Goal: Task Accomplishment & Management: Manage account settings

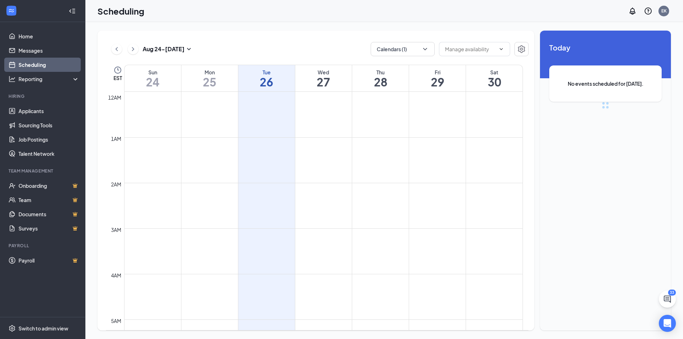
scroll to position [350, 0]
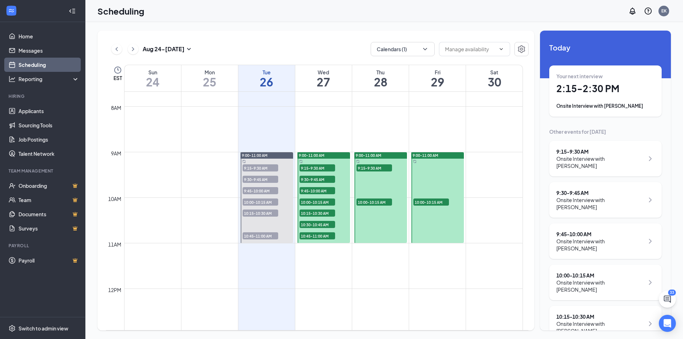
click at [312, 166] on span "9:15-9:30 AM" at bounding box center [317, 167] width 36 height 7
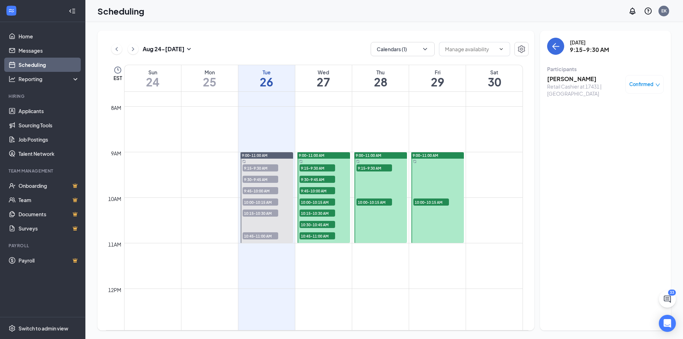
click at [564, 79] on h3 "[PERSON_NAME]" at bounding box center [584, 79] width 75 height 8
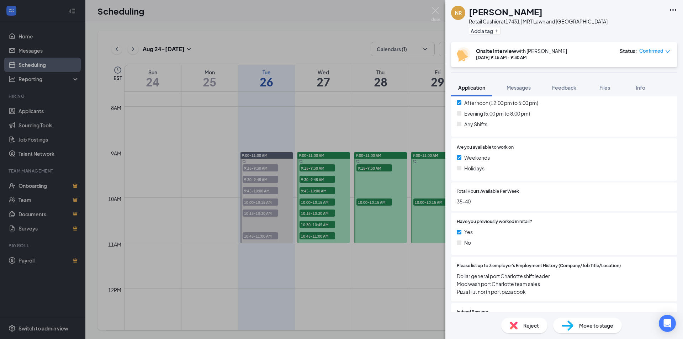
scroll to position [249, 0]
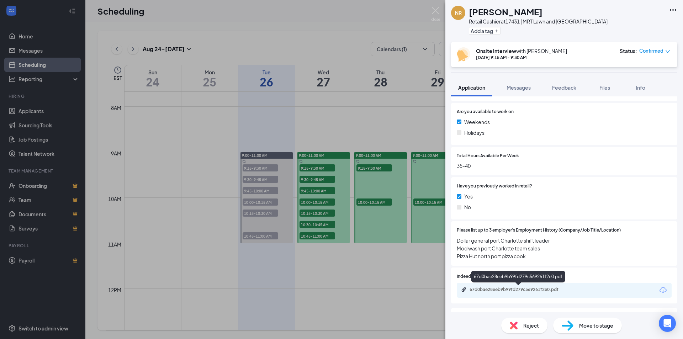
click at [504, 287] on div "67d0bae28eeb9b99fd279c569261f2e0.pdf" at bounding box center [519, 290] width 100 height 6
click at [667, 52] on icon "down" at bounding box center [667, 51] width 4 height 3
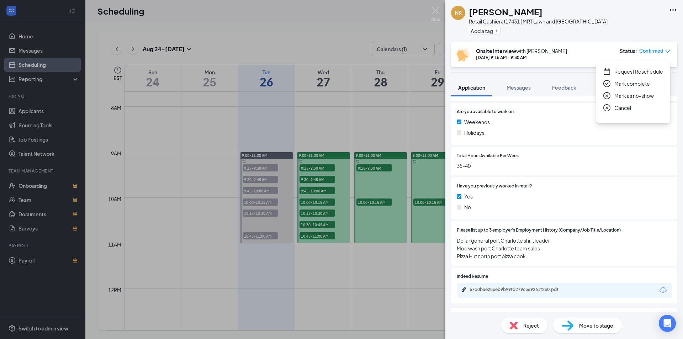
click at [627, 108] on span "Cancel" at bounding box center [622, 108] width 17 height 8
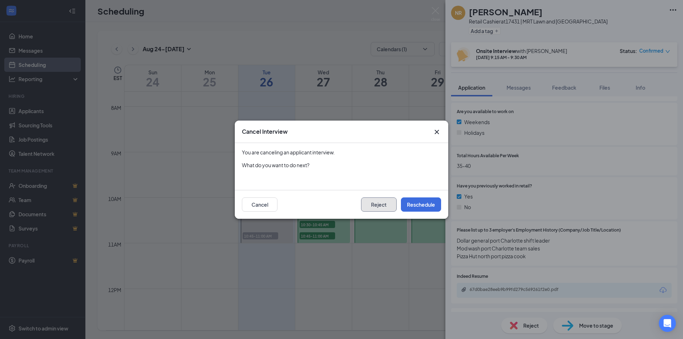
click at [390, 207] on button "Reject" at bounding box center [379, 204] width 36 height 14
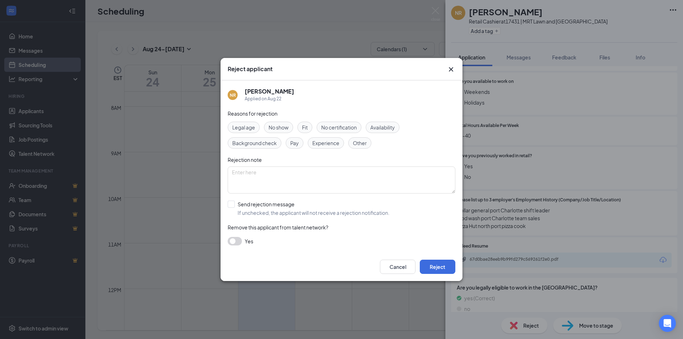
click at [322, 143] on span "Experience" at bounding box center [325, 143] width 27 height 8
click at [233, 206] on input "Send rejection message If unchecked, the applicant will not receive a rejection…" at bounding box center [309, 209] width 162 height 16
checkbox input "true"
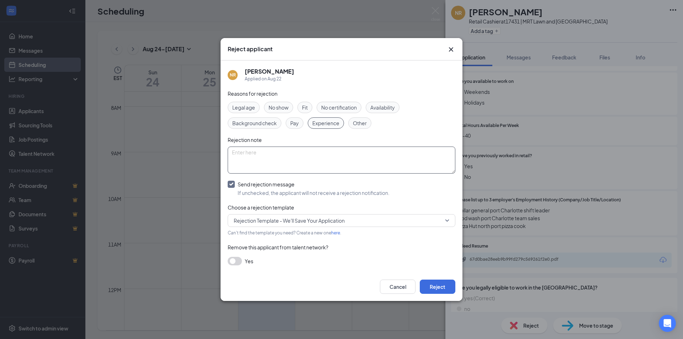
paste textarea "Dear , Thank you for your interest in the position at [GEOGRAPHIC_DATA]. After …"
click at [243, 154] on textarea "Dear , Thank you for your interest in the position at [GEOGRAPHIC_DATA]. After …" at bounding box center [342, 160] width 228 height 27
type textarea "Dear [PERSON_NAME] , Thank you for your interest in the position at [GEOGRAPHIC…"
click at [448, 284] on button "Reject" at bounding box center [438, 287] width 36 height 14
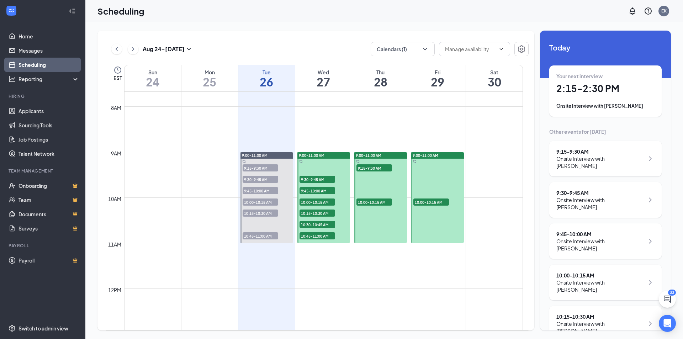
click at [318, 178] on span "9:30-9:45 AM" at bounding box center [317, 179] width 36 height 7
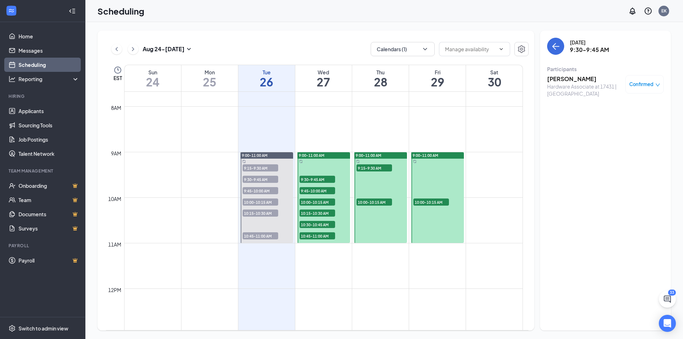
click at [587, 77] on h3 "[PERSON_NAME]" at bounding box center [584, 79] width 75 height 8
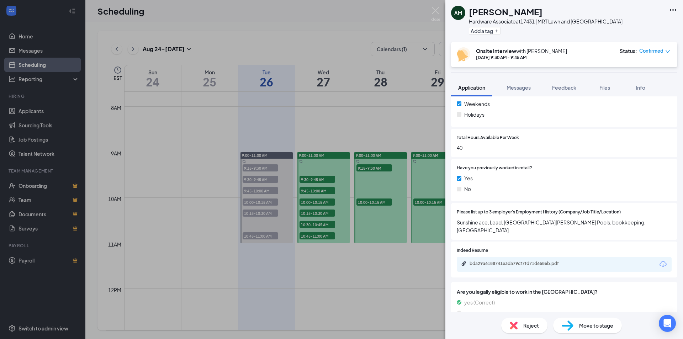
scroll to position [284, 0]
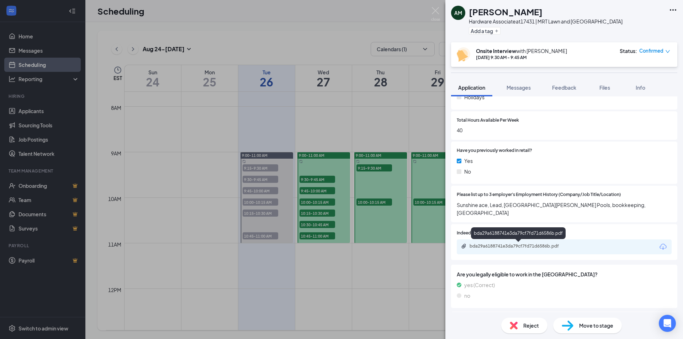
click at [516, 246] on div "bda29a6188741e3da79cf7fd71d6586b.pdf" at bounding box center [519, 246] width 100 height 6
click at [312, 191] on div "AM [PERSON_NAME] Hardware Associate at 17431 | MRT Lawn and Garden Center Add a…" at bounding box center [341, 169] width 683 height 339
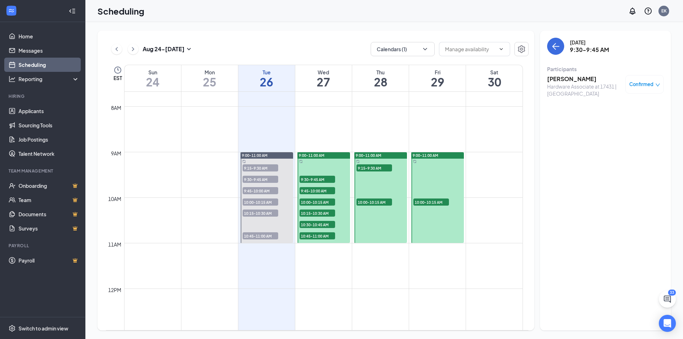
click at [312, 191] on span "9:45-10:00 AM" at bounding box center [317, 190] width 36 height 7
click at [557, 80] on h3 "[PERSON_NAME]" at bounding box center [584, 79] width 75 height 8
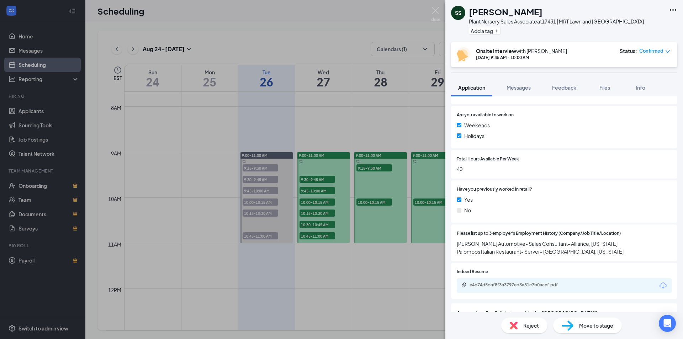
scroll to position [284, 0]
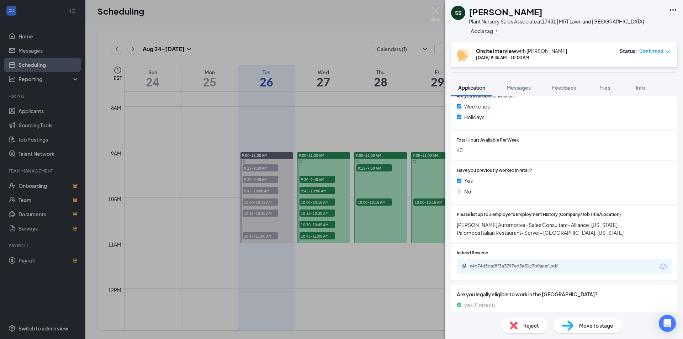
click at [667, 50] on icon "down" at bounding box center [667, 51] width 5 height 5
click at [618, 105] on span "Cancel" at bounding box center [622, 108] width 17 height 8
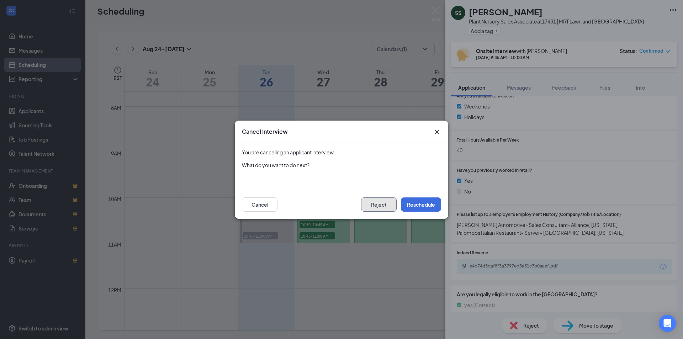
click at [371, 207] on button "Reject" at bounding box center [379, 204] width 36 height 14
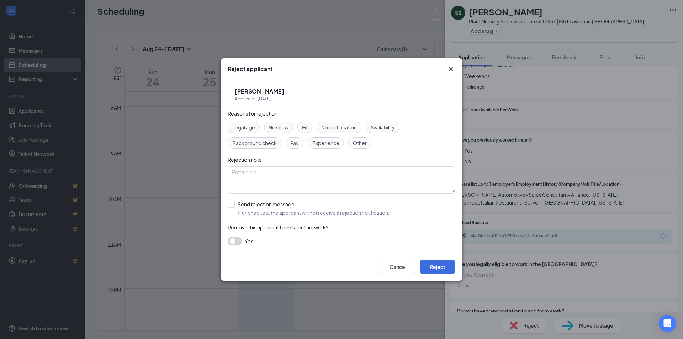
click at [328, 143] on span "Experience" at bounding box center [325, 143] width 27 height 8
click at [232, 206] on input "Send rejection message If unchecked, the applicant will not receive a rejection…" at bounding box center [309, 209] width 162 height 16
checkbox input "true"
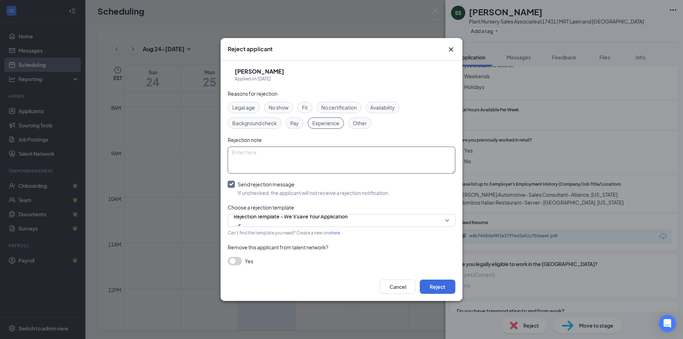
paste textarea "Dear , Thank you for your interest in the position at [GEOGRAPHIC_DATA]. After …"
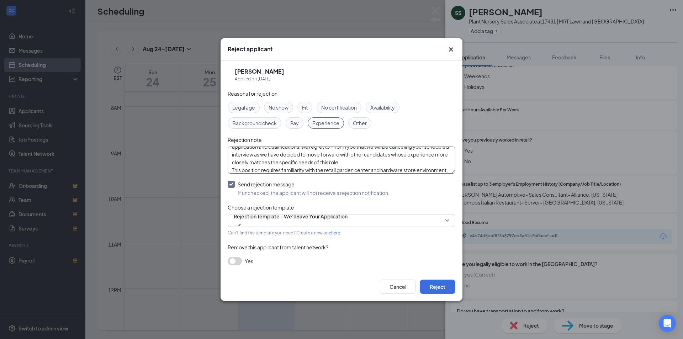
scroll to position [0, 0]
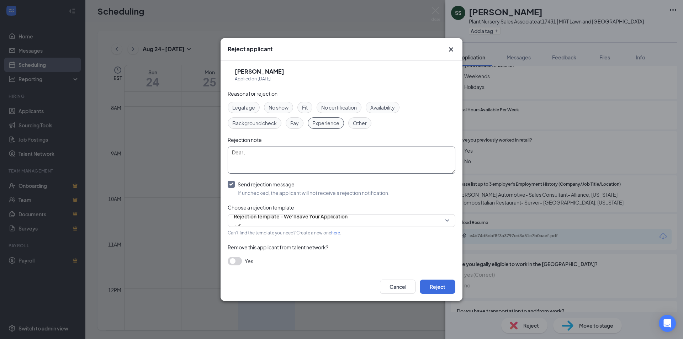
click at [243, 154] on textarea "Dear , Thank you for your interest in the position at [GEOGRAPHIC_DATA]. After …" at bounding box center [342, 160] width 228 height 27
type textarea "Dear [PERSON_NAME] , Thank you for your interest in the position at [GEOGRAPHIC…"
click at [438, 289] on button "Reject" at bounding box center [438, 287] width 36 height 14
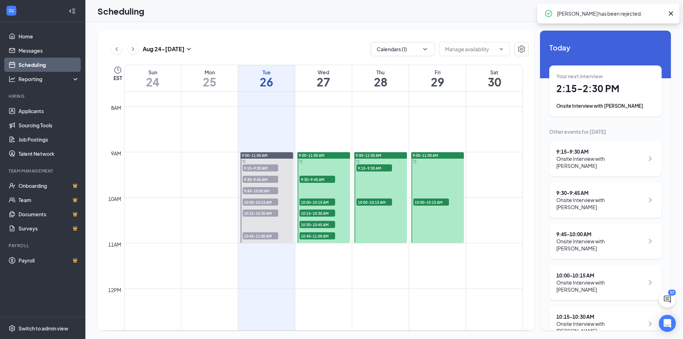
click at [323, 201] on span "10:00-10:15 AM" at bounding box center [317, 201] width 36 height 7
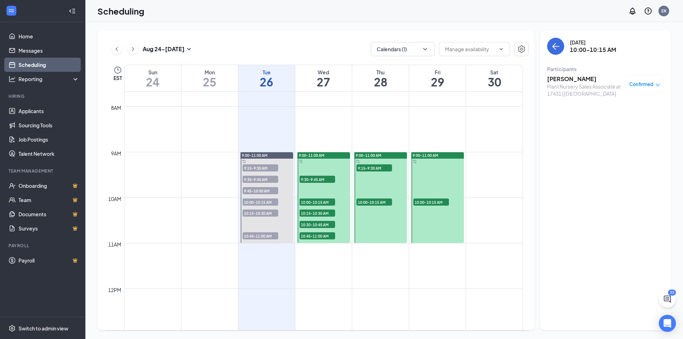
click at [573, 81] on h3 "[PERSON_NAME]" at bounding box center [584, 79] width 75 height 8
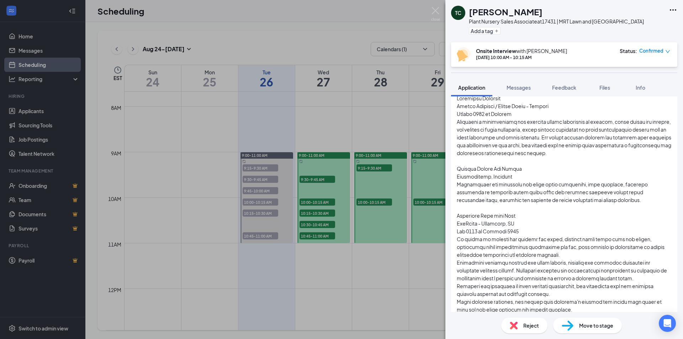
scroll to position [356, 0]
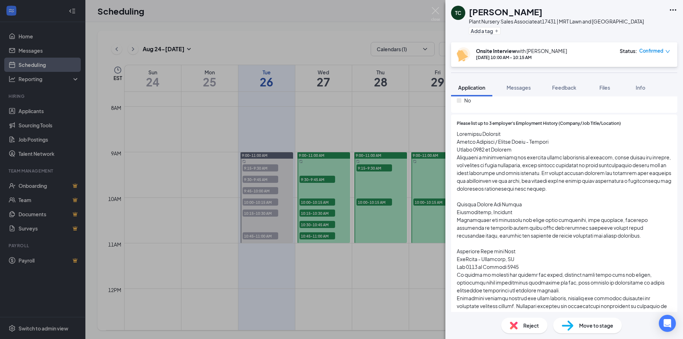
click at [320, 204] on div "TC [PERSON_NAME] Plant Nursery Sales Associate at 17431 | MRT Lawn and [GEOGRAP…" at bounding box center [341, 169] width 683 height 339
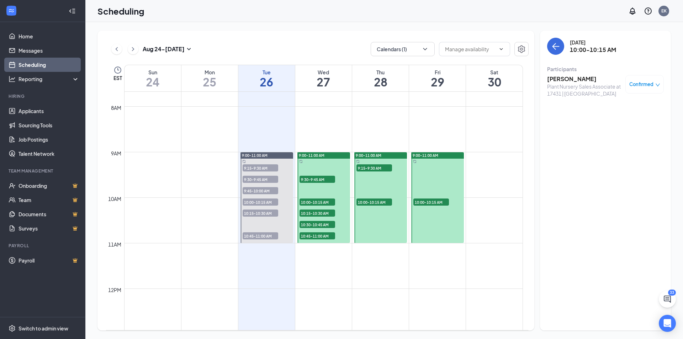
click at [320, 204] on span "10:00-10:15 AM" at bounding box center [317, 201] width 36 height 7
click at [320, 213] on span "10:15-10:30 AM" at bounding box center [317, 212] width 36 height 7
click at [564, 79] on h3 "[PERSON_NAME]" at bounding box center [584, 79] width 75 height 8
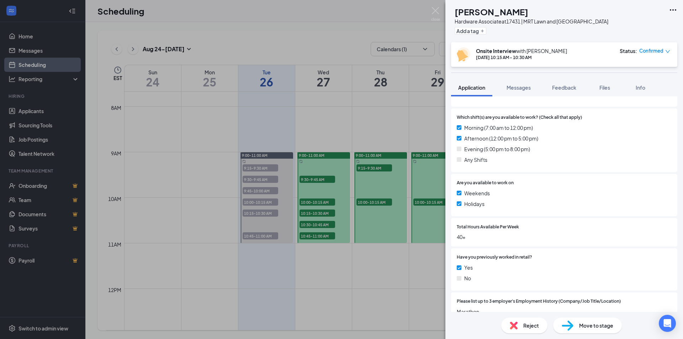
scroll to position [249, 0]
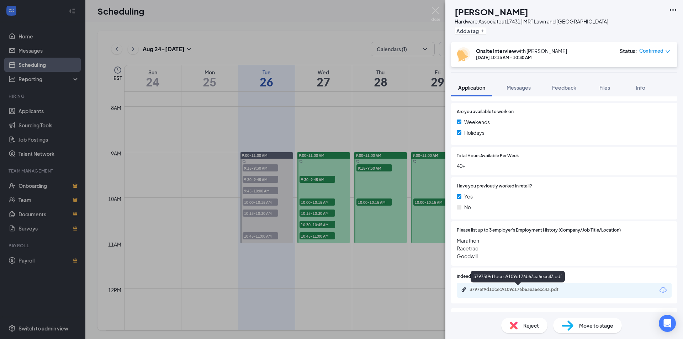
click at [512, 288] on div "37975f9d1dcec9109c176b63ea6ecc43.pdf" at bounding box center [519, 290] width 100 height 6
click at [665, 53] on icon "down" at bounding box center [667, 51] width 5 height 5
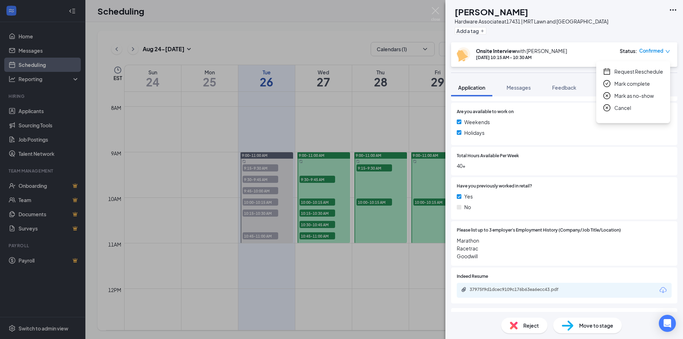
click at [619, 109] on span "Cancel" at bounding box center [622, 108] width 17 height 8
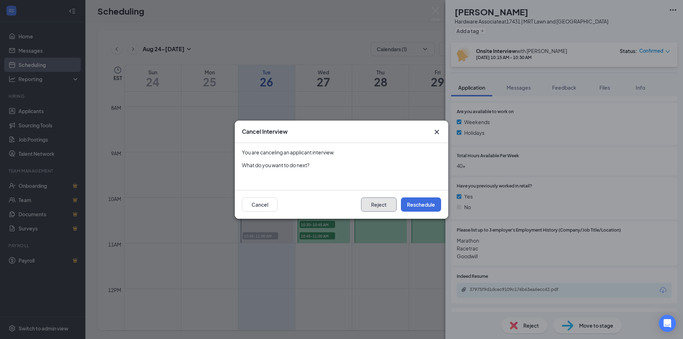
click at [369, 207] on button "Reject" at bounding box center [379, 204] width 36 height 14
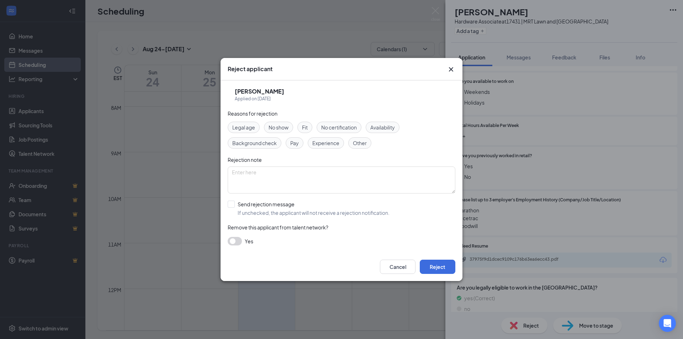
click at [316, 145] on span "Experience" at bounding box center [325, 143] width 27 height 8
click at [229, 203] on input "Send rejection message If unchecked, the applicant will not receive a rejection…" at bounding box center [309, 209] width 162 height 16
checkbox input "true"
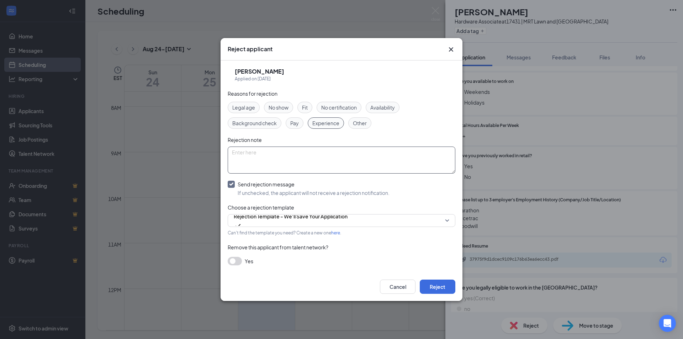
paste textarea "Dear , Thank you for your interest in the position at [GEOGRAPHIC_DATA]. After …"
click at [245, 153] on textarea "Dear , Thank you for your interest in the position at [GEOGRAPHIC_DATA]. After …" at bounding box center [342, 160] width 228 height 27
click at [243, 153] on textarea "Dear , Thank you for your interest in the position at [GEOGRAPHIC_DATA]. After …" at bounding box center [342, 160] width 228 height 27
type textarea "Dear [PERSON_NAME] , Thank you for your interest in the position at [GEOGRAPHIC…"
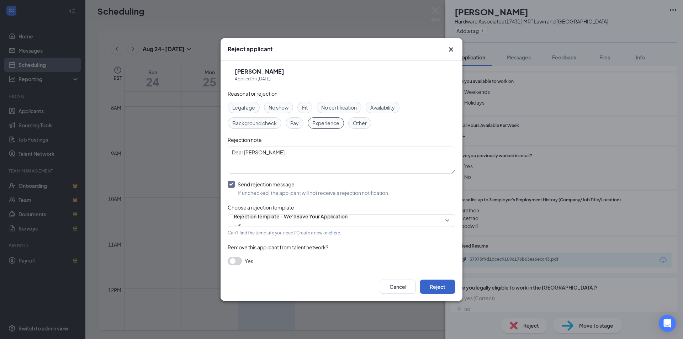
click at [438, 290] on button "Reject" at bounding box center [438, 287] width 36 height 14
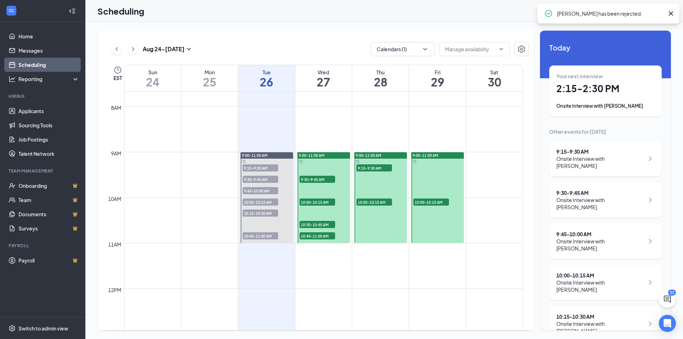
click at [311, 225] on span "10:30-10:45 AM" at bounding box center [317, 224] width 36 height 7
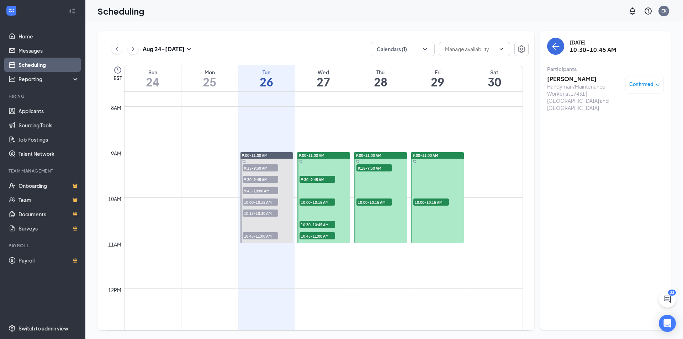
click at [577, 76] on h3 "[PERSON_NAME]" at bounding box center [584, 79] width 75 height 8
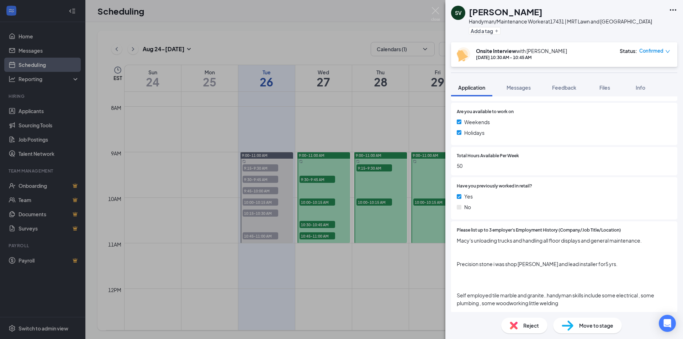
scroll to position [284, 0]
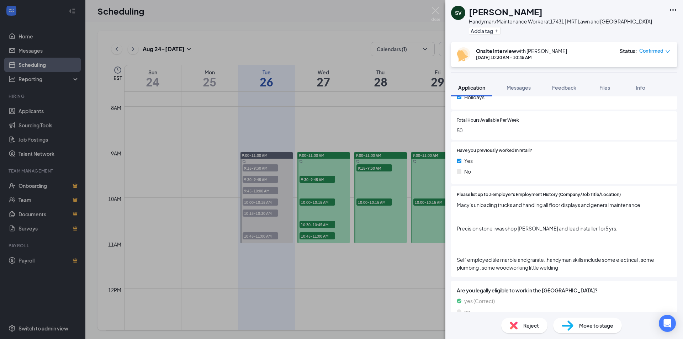
click at [321, 236] on div "SV [PERSON_NAME] Handyman/Maintenance Worker at 17431 | MRT Lawn and Garden Cen…" at bounding box center [341, 169] width 683 height 339
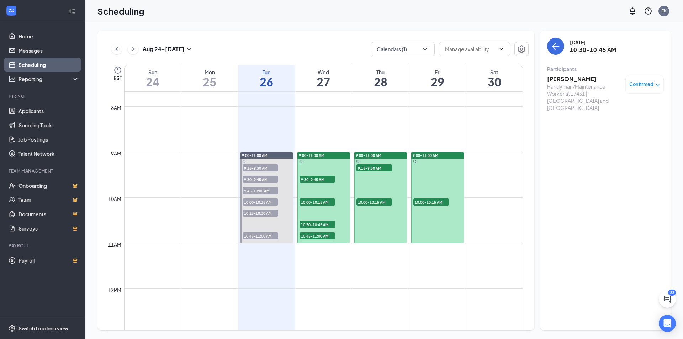
click at [321, 236] on span "10:45-11:00 AM" at bounding box center [317, 235] width 36 height 7
click at [563, 77] on h3 "[PERSON_NAME]" at bounding box center [584, 79] width 75 height 8
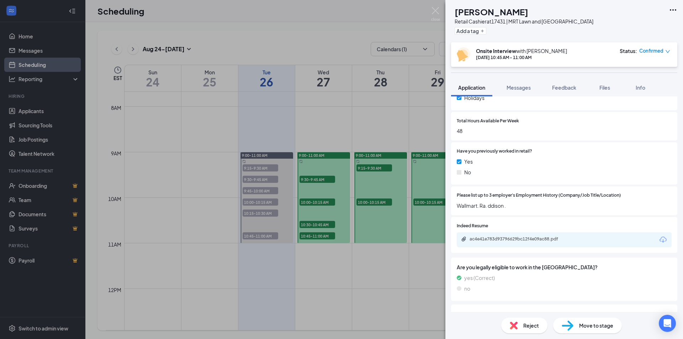
scroll to position [284, 0]
click at [530, 238] on div "ac4e41e783d93796629bc12f4e09ac88.pdf" at bounding box center [519, 238] width 100 height 6
click at [324, 235] on div "[PERSON_NAME] Retail Cashier at 17431 | MRT Lawn and Garden Center Add a tag On…" at bounding box center [341, 169] width 683 height 339
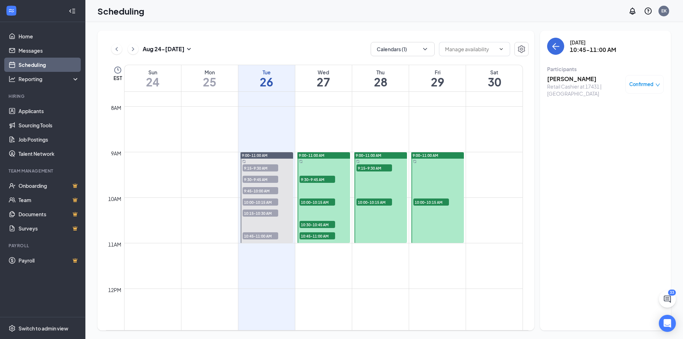
click at [324, 235] on span "10:45-11:00 AM" at bounding box center [317, 235] width 36 height 7
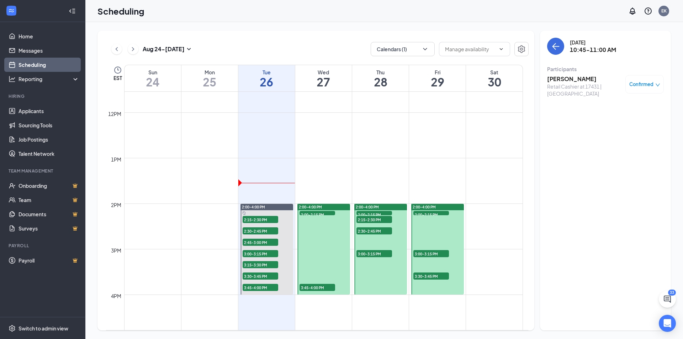
scroll to position [527, 0]
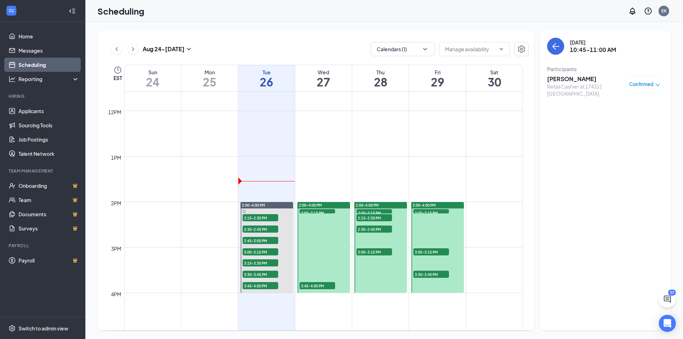
click at [324, 211] on span "2:00-2:15 PM" at bounding box center [317, 212] width 36 height 7
click at [324, 283] on span "3:45-4:00 PM" at bounding box center [317, 285] width 36 height 7
click at [564, 79] on h3 "[PERSON_NAME]" at bounding box center [584, 79] width 75 height 8
